Goal: Task Accomplishment & Management: Use online tool/utility

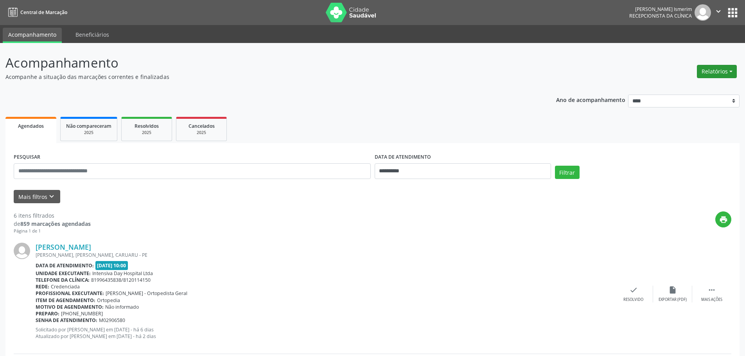
click at [715, 73] on button "Relatórios" at bounding box center [716, 71] width 40 height 13
click at [678, 86] on link "Agendamentos" at bounding box center [695, 88] width 84 height 11
select select "*"
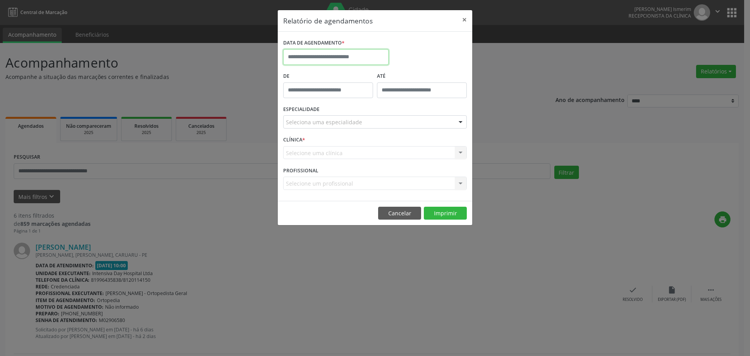
click at [329, 57] on input "text" at bounding box center [336, 57] width 106 height 16
click at [381, 97] on span "5" at bounding box center [377, 97] width 15 height 15
type input "**********"
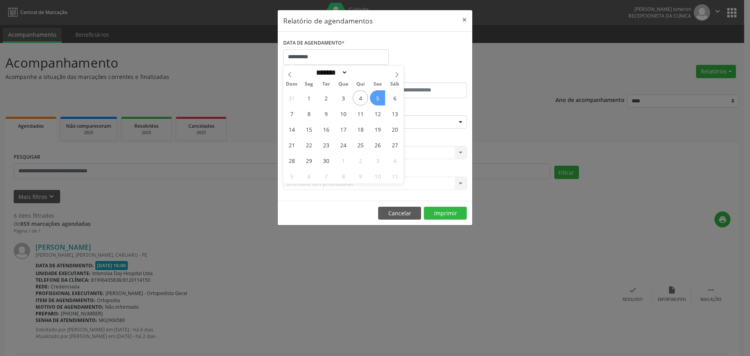
click at [381, 97] on span "5" at bounding box center [377, 97] width 15 height 15
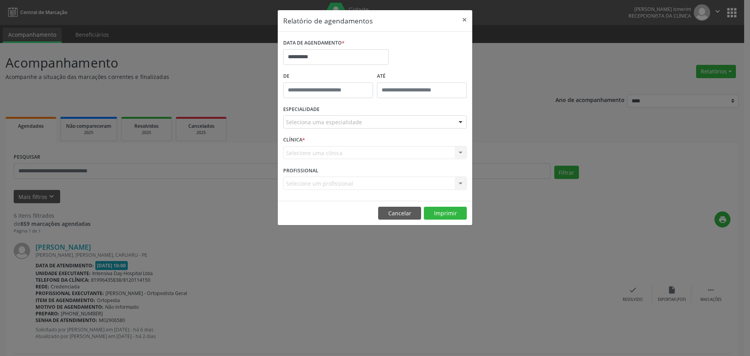
click at [445, 120] on div "Seleciona uma especialidade" at bounding box center [375, 121] width 184 height 13
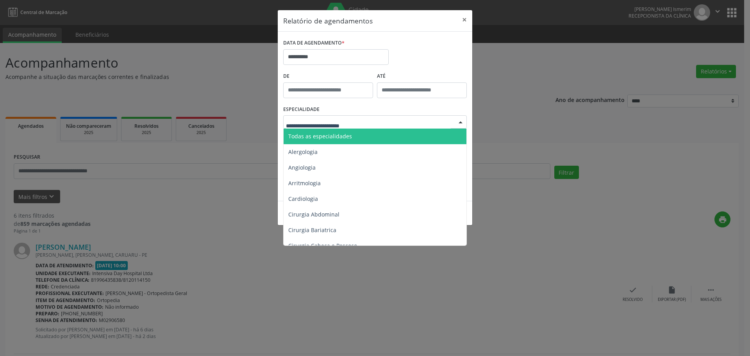
click at [355, 138] on span "Todas as especialidades" at bounding box center [376, 137] width 184 height 16
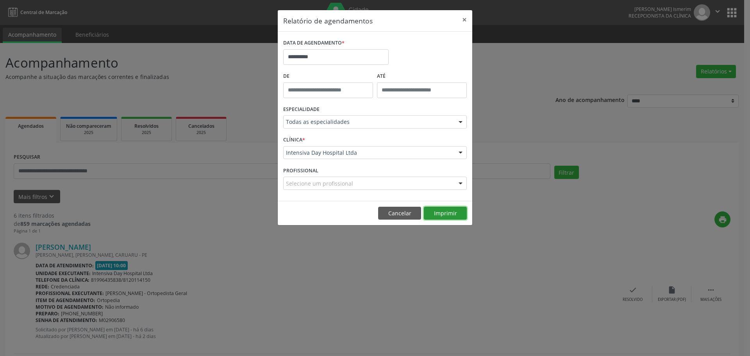
click at [438, 210] on button "Imprimir" at bounding box center [445, 213] width 43 height 13
click at [386, 211] on button "Cancelar" at bounding box center [399, 213] width 43 height 13
